Goal: Information Seeking & Learning: Check status

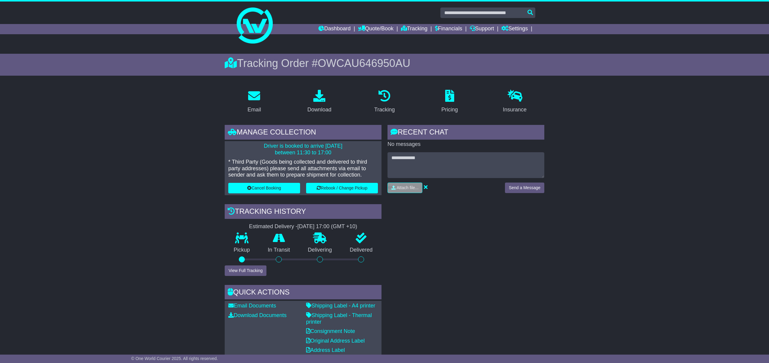
click at [410, 31] on link "Tracking" at bounding box center [414, 29] width 26 height 10
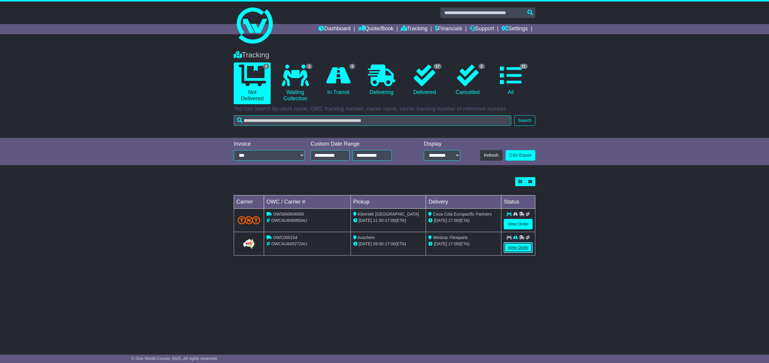
click at [513, 250] on link "View Order" at bounding box center [517, 247] width 29 height 11
click at [512, 251] on link "View Order" at bounding box center [517, 247] width 29 height 11
click at [642, 269] on div "Tracking 2 Not Delivered 1 Waiting Collection 1 In Transit 0 Delivering 17 2" at bounding box center [384, 195] width 769 height 300
click at [522, 248] on link "View Order" at bounding box center [517, 247] width 29 height 11
